Goal: Task Accomplishment & Management: Manage account settings

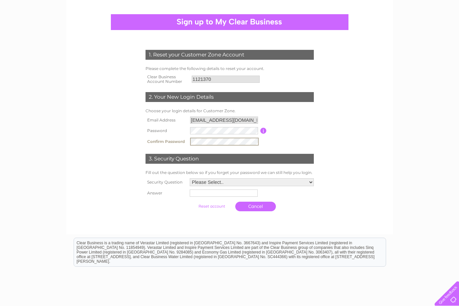
scroll to position [98, 0]
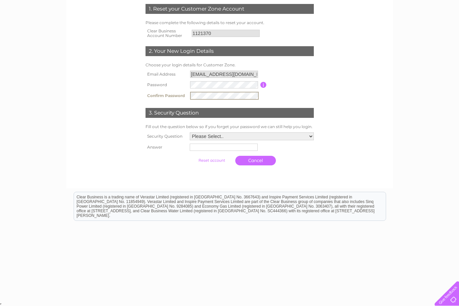
click at [259, 139] on select "Please Select.. In what town or city was your first job? In what town or city d…" at bounding box center [252, 136] width 124 height 8
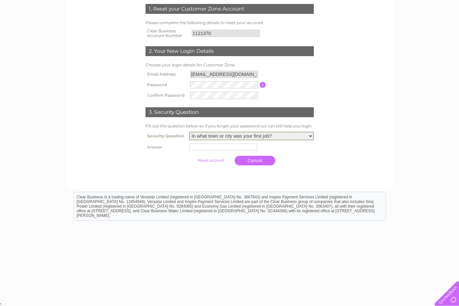
click at [189, 132] on select "Please Select.. In what town or city was your first job? In what town or city d…" at bounding box center [251, 136] width 125 height 9
click at [258, 140] on select "Please Select.. In what town or city was your first job? In what town or city d…" at bounding box center [251, 136] width 125 height 9
select select "5"
click at [189, 132] on select "Please Select.. In what town or city was your first job? In what town or city d…" at bounding box center [251, 136] width 125 height 9
click at [217, 149] on input "text" at bounding box center [223, 147] width 68 height 7
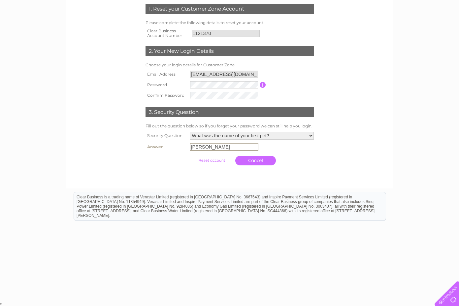
type input "Shane"
click at [203, 160] on input "submit" at bounding box center [211, 160] width 41 height 9
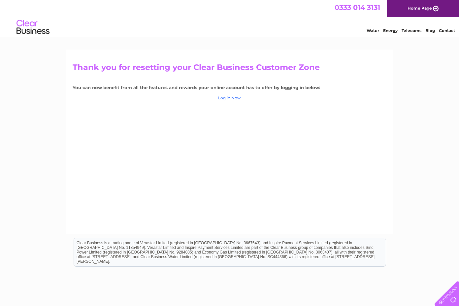
click at [225, 97] on link "Log in Now" at bounding box center [229, 97] width 23 height 5
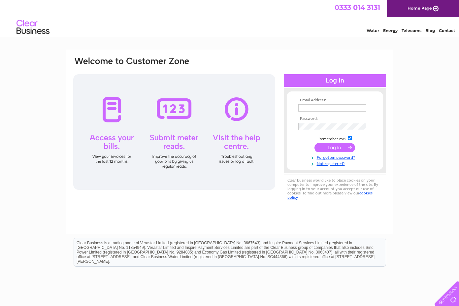
type input "[EMAIL_ADDRESS][DOMAIN_NAME]"
click at [335, 145] on input "submit" at bounding box center [334, 147] width 41 height 9
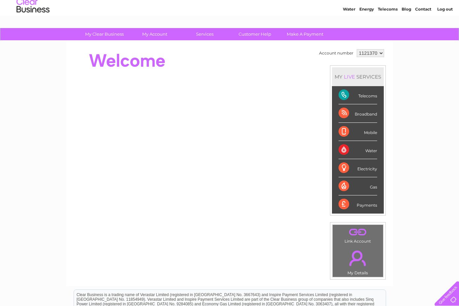
scroll to position [33, 0]
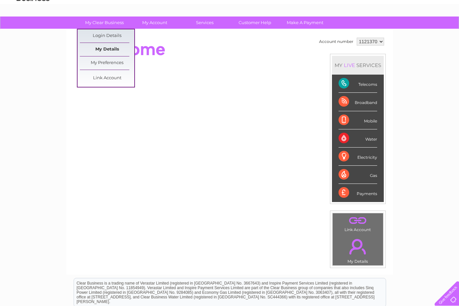
click at [116, 46] on link "My Details" at bounding box center [107, 49] width 54 height 13
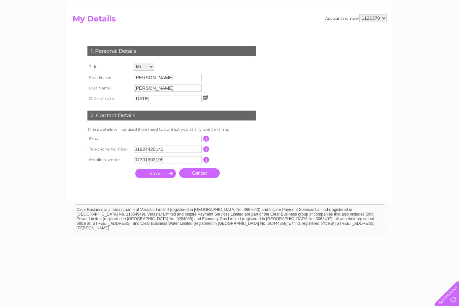
scroll to position [74, 0]
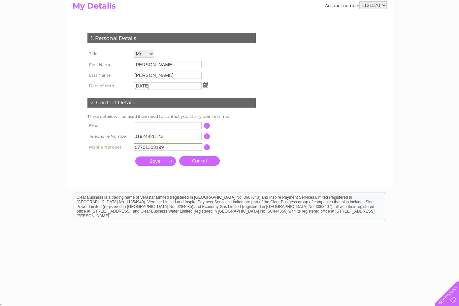
drag, startPoint x: 154, startPoint y: 146, endPoint x: 119, endPoint y: 144, distance: 35.1
click at [119, 144] on tr "Mobile Number 07701303199 This should be a valid mobile number starting with 07…" at bounding box center [174, 147] width 177 height 11
type input "07342488352"
click at [109, 173] on div at bounding box center [173, 174] width 201 height 13
click at [157, 161] on input "submit" at bounding box center [155, 160] width 41 height 9
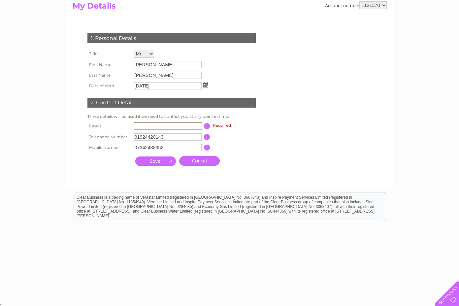
click at [160, 125] on input "text" at bounding box center [168, 126] width 69 height 8
type input "info@showcasepallets.co.uk"
click at [157, 163] on input "submit" at bounding box center [155, 160] width 41 height 9
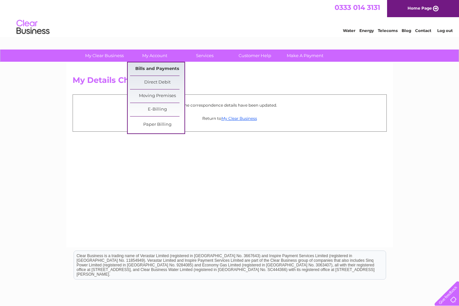
click at [150, 67] on link "Bills and Payments" at bounding box center [157, 68] width 54 height 13
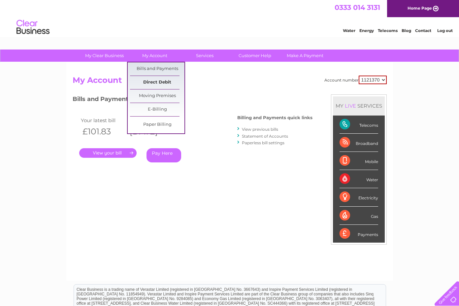
click at [153, 81] on link "Direct Debit" at bounding box center [157, 82] width 54 height 13
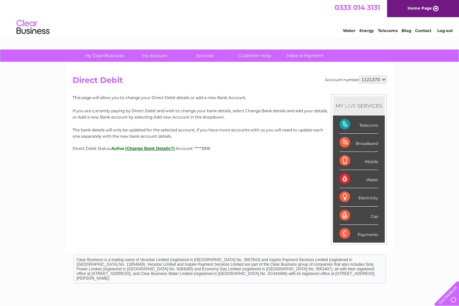
click at [441, 29] on link "Log out" at bounding box center [445, 30] width 16 height 5
